Goal: Information Seeking & Learning: Learn about a topic

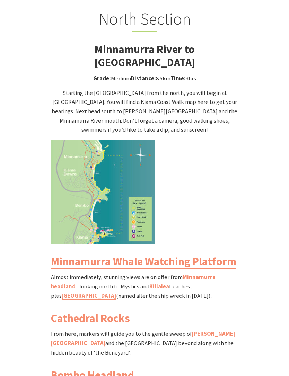
scroll to position [694, 0]
click at [122, 212] on img at bounding box center [103, 192] width 104 height 104
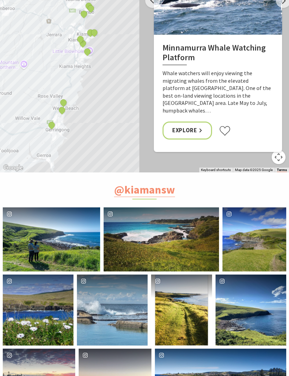
scroll to position [2697, 0]
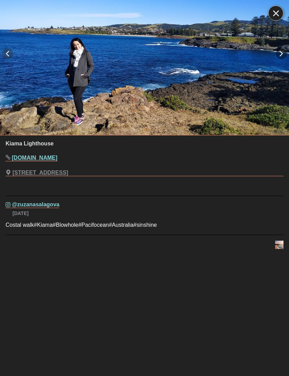
scroll to position [2725, 0]
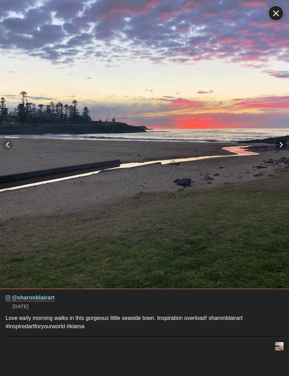
click at [277, 12] on icon "close icon" at bounding box center [276, 13] width 6 height 6
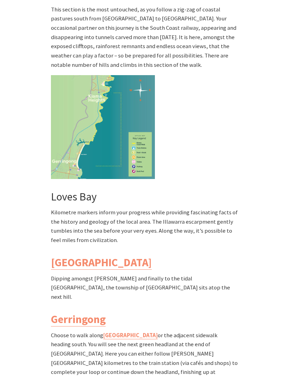
scroll to position [1973, 0]
